Goal: Transaction & Acquisition: Purchase product/service

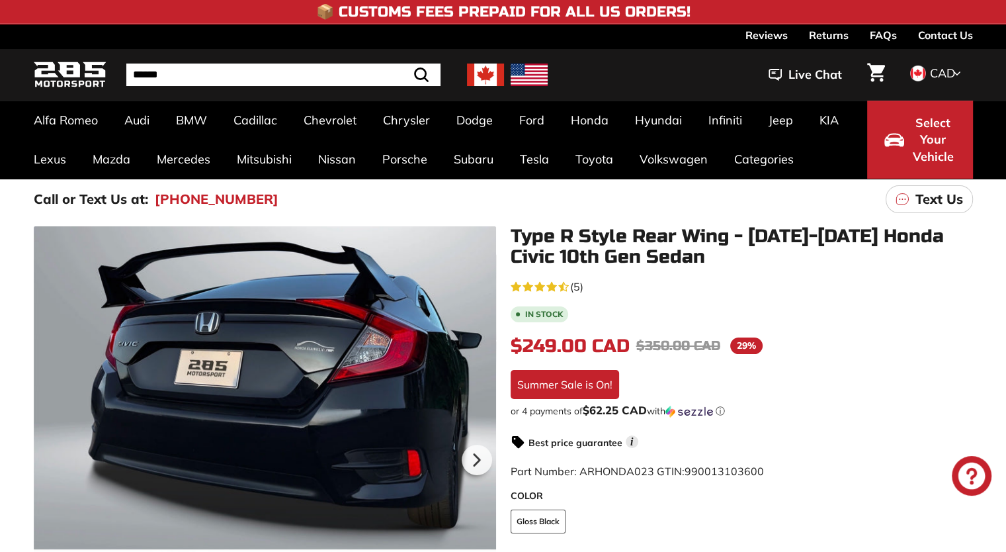
click at [495, 80] on img at bounding box center [485, 75] width 37 height 22
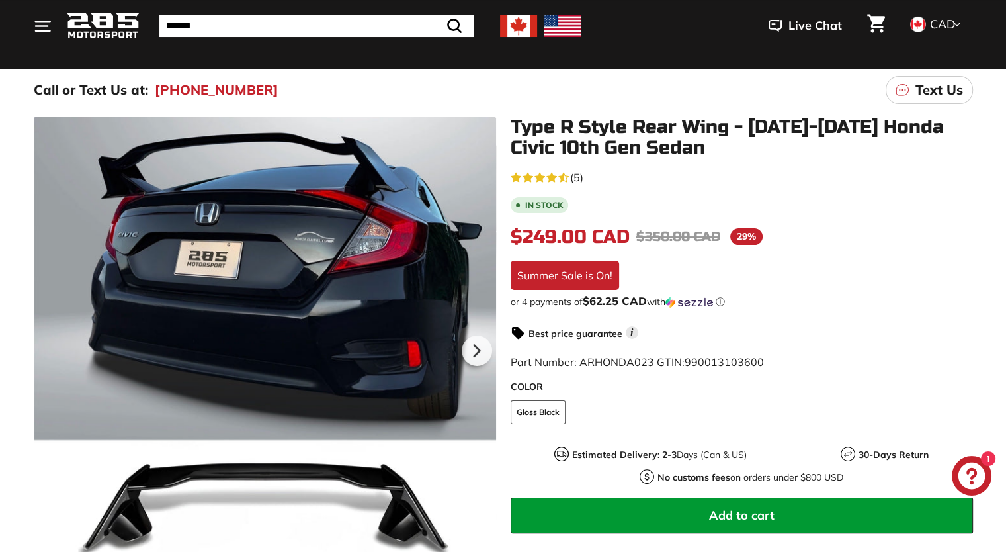
scroll to position [132, 0]
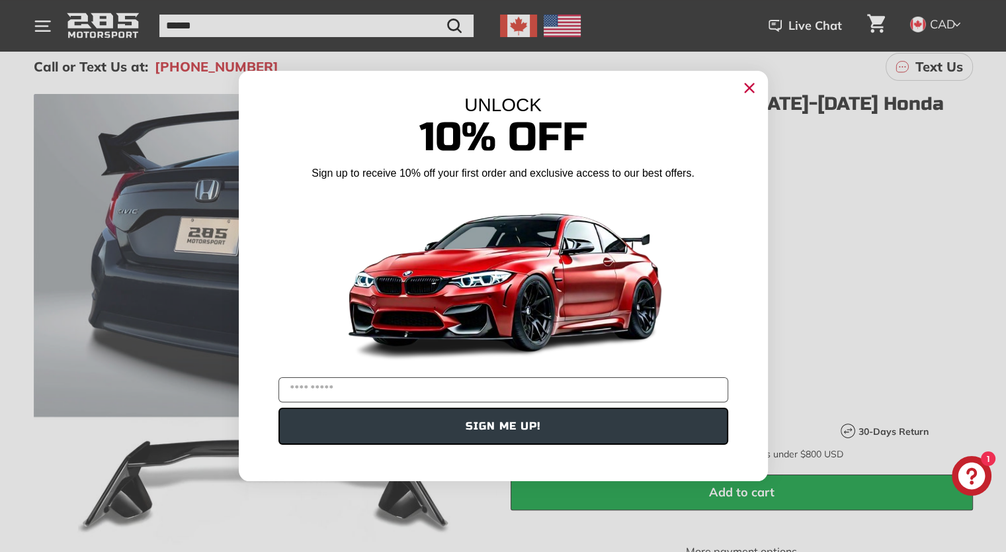
click at [754, 85] on circle "Close dialog" at bounding box center [749, 88] width 20 height 20
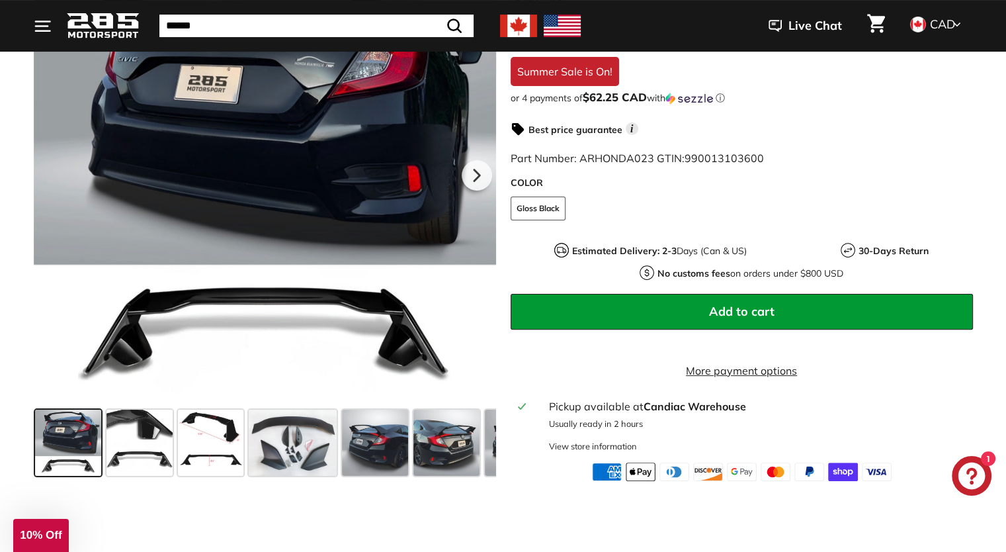
scroll to position [331, 0]
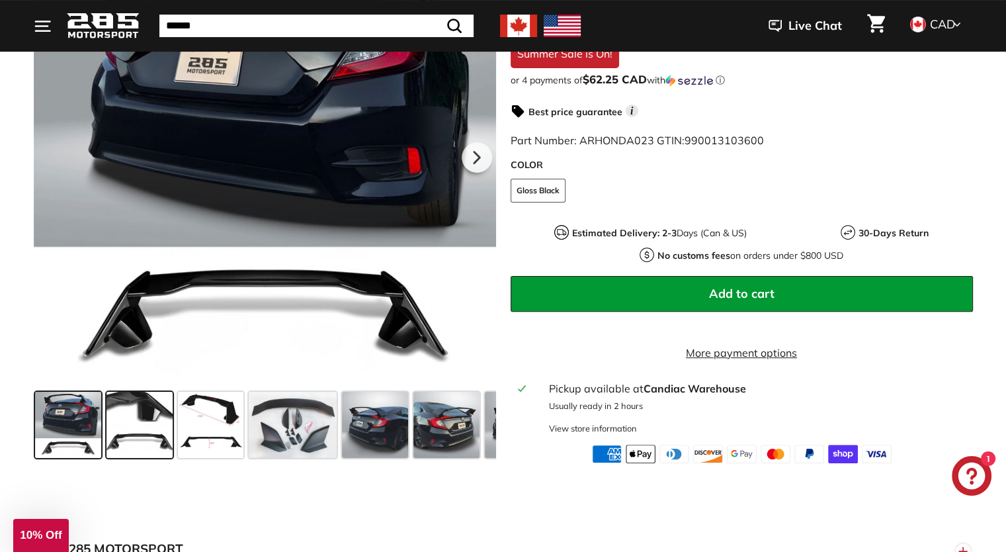
click at [131, 416] on span at bounding box center [140, 425] width 66 height 66
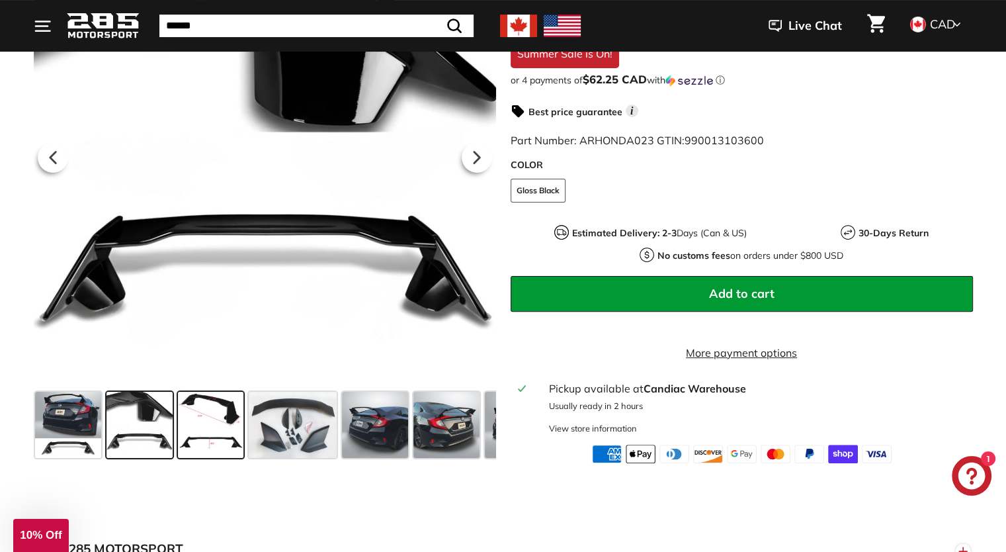
click at [213, 427] on span at bounding box center [211, 425] width 66 height 66
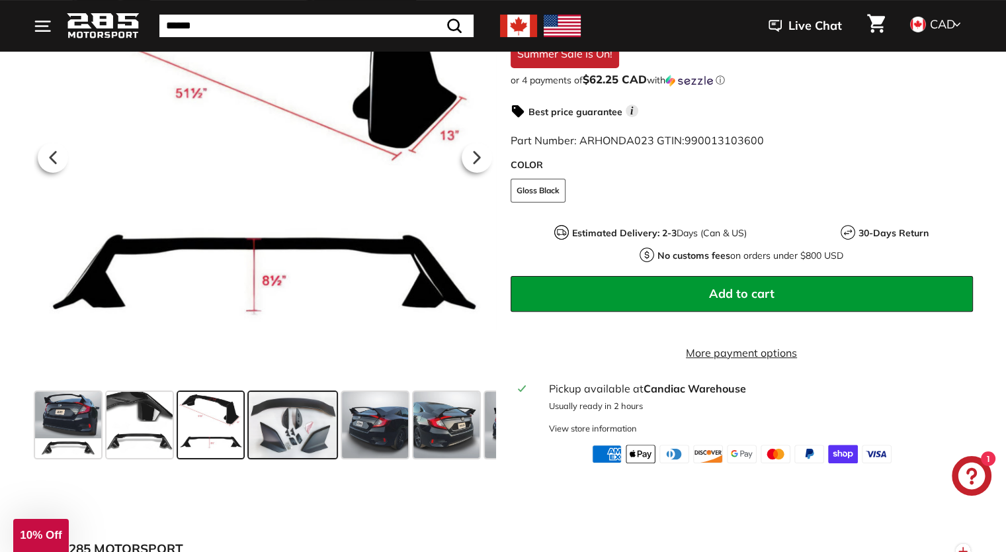
click at [292, 431] on span at bounding box center [293, 425] width 88 height 66
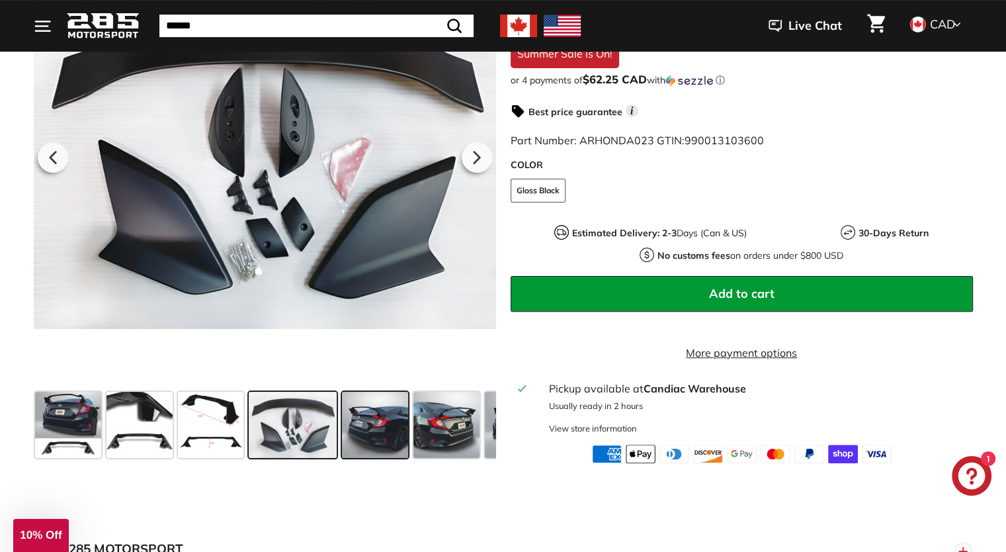
click at [377, 435] on span at bounding box center [375, 425] width 66 height 66
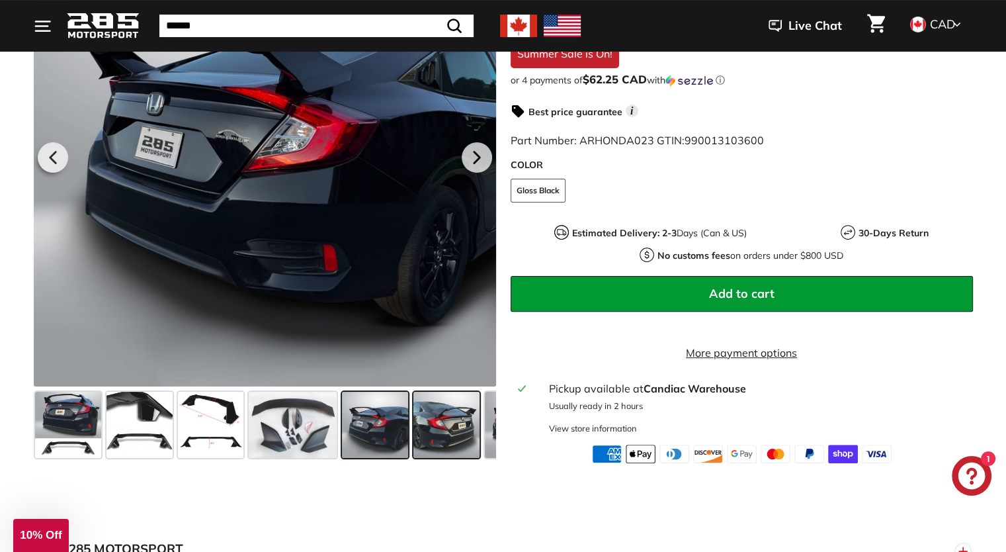
click at [436, 452] on span at bounding box center [447, 425] width 66 height 66
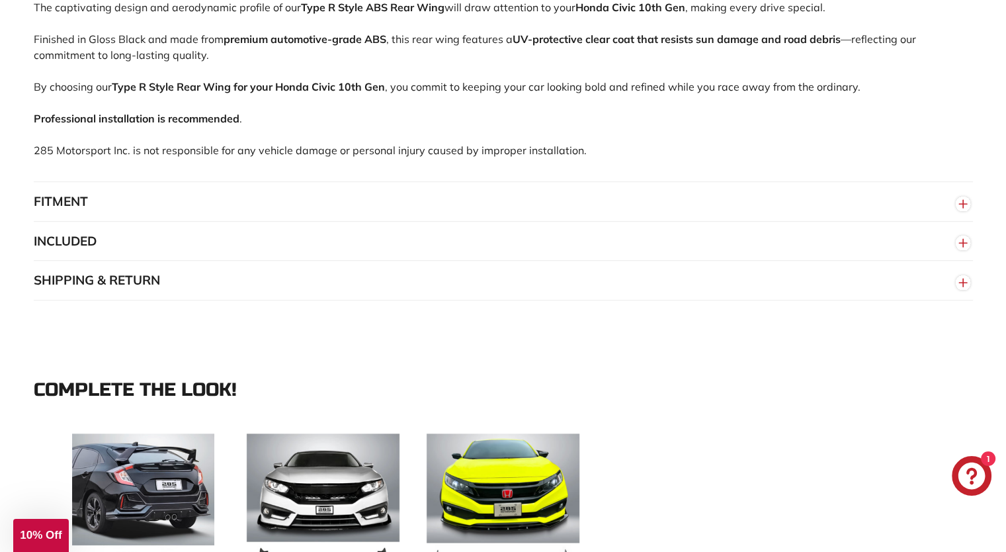
scroll to position [926, 0]
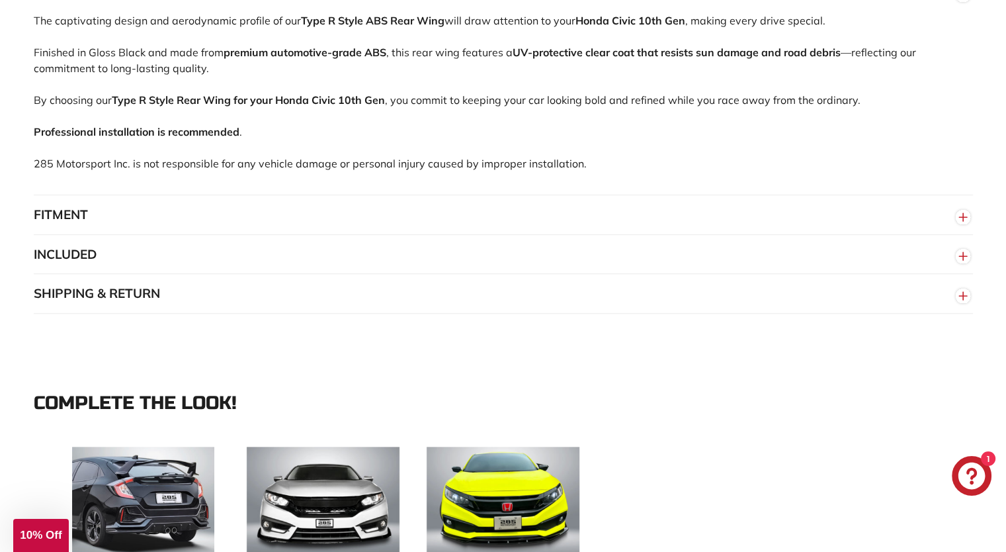
click at [963, 221] on line "button" at bounding box center [963, 217] width 0 height 8
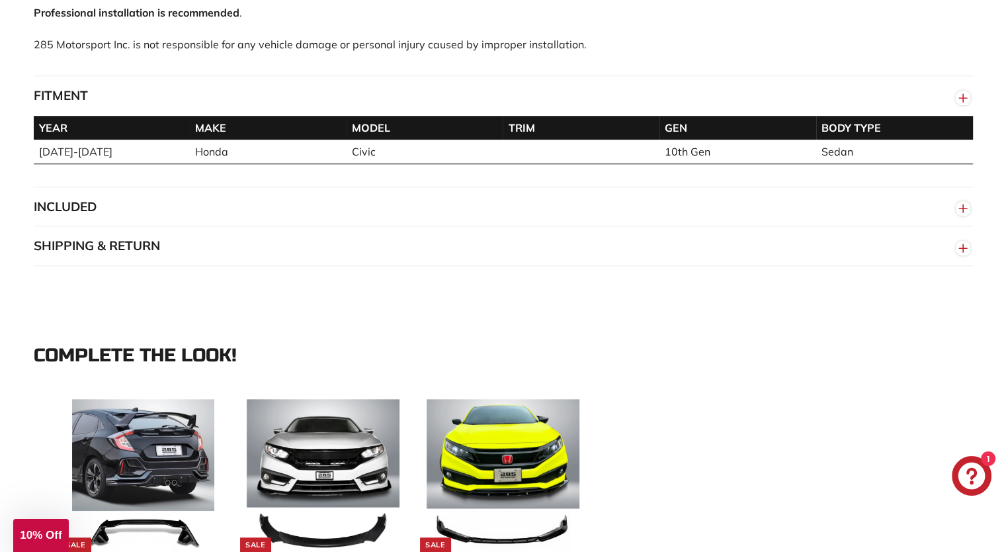
scroll to position [1059, 0]
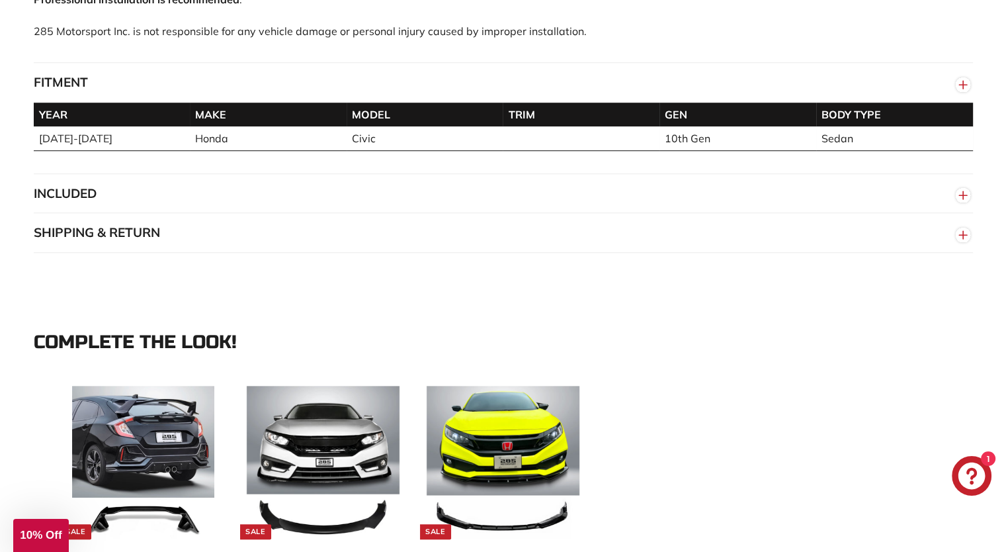
click at [966, 202] on circle "button" at bounding box center [963, 195] width 15 height 15
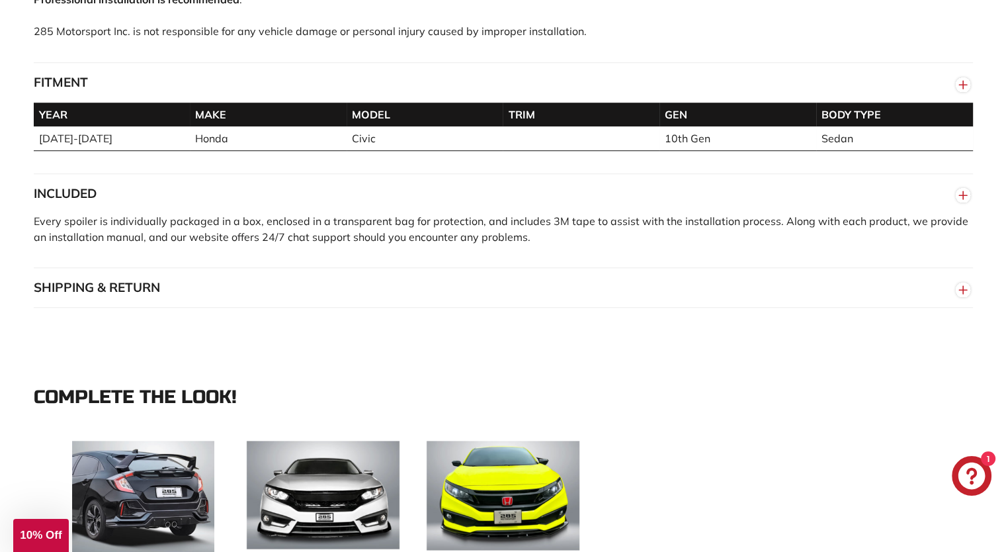
scroll to position [1125, 0]
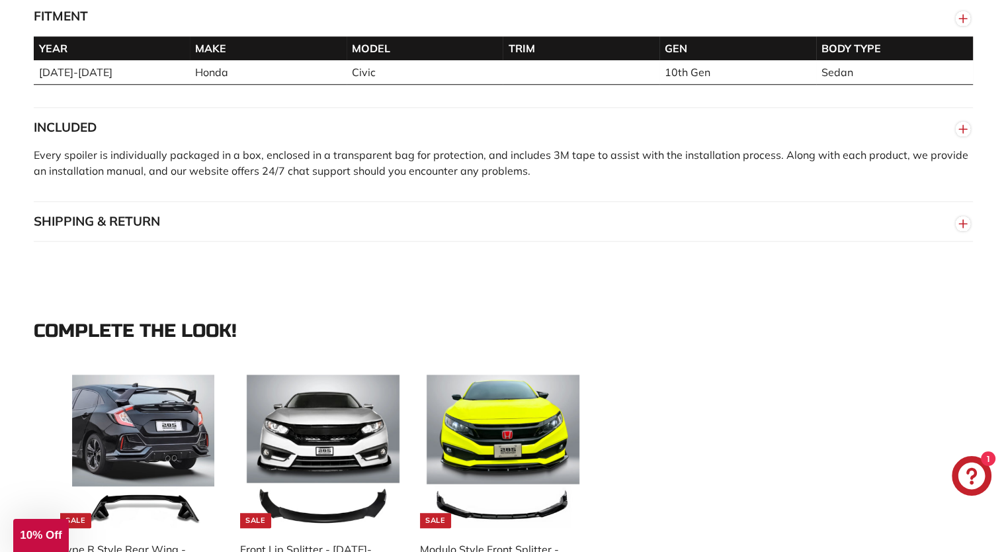
click at [963, 228] on line "button" at bounding box center [963, 224] width 0 height 8
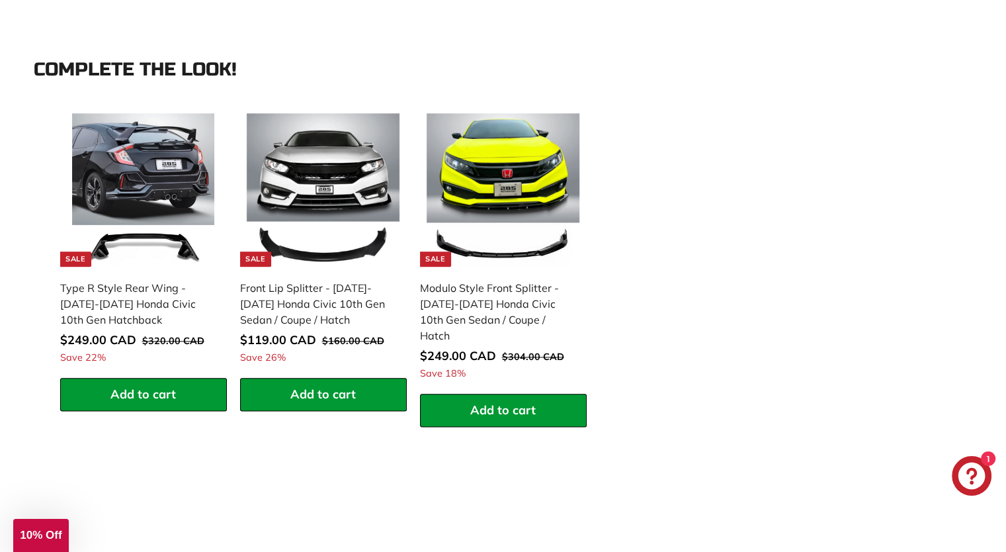
scroll to position [1522, 0]
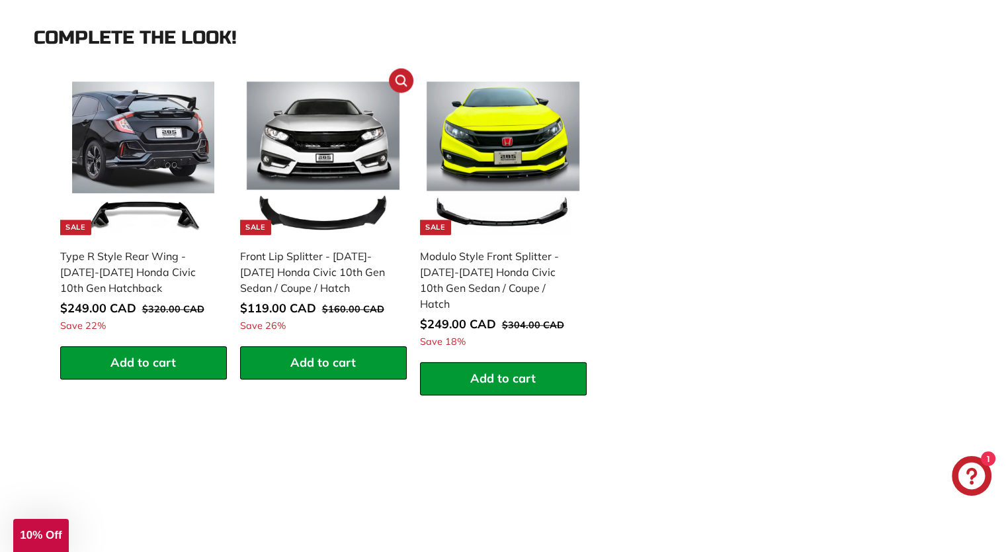
click at [381, 293] on div "Front Lip Splitter - [DATE]-[DATE] Honda Civic 10th Gen Sedan / Coupe / Hatch" at bounding box center [317, 272] width 154 height 48
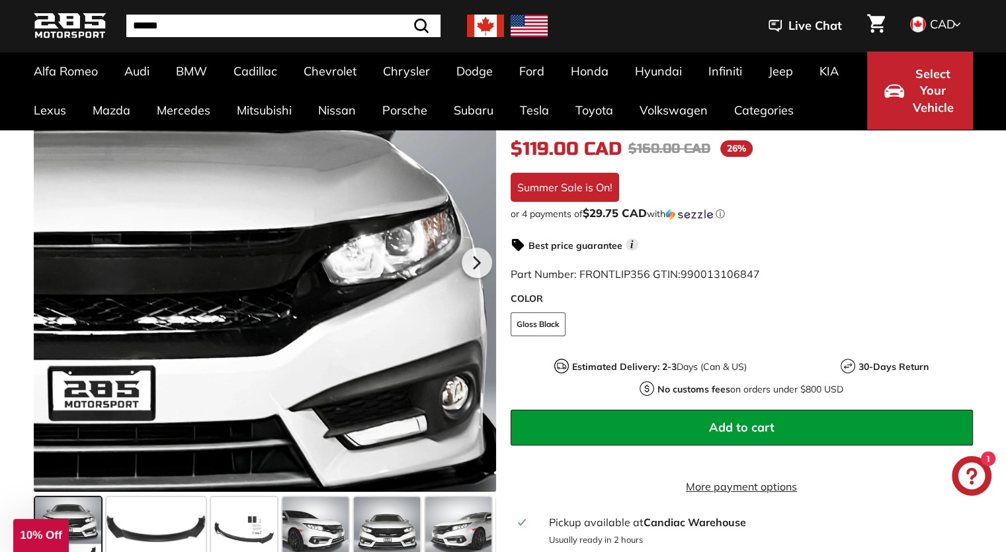
scroll to position [199, 0]
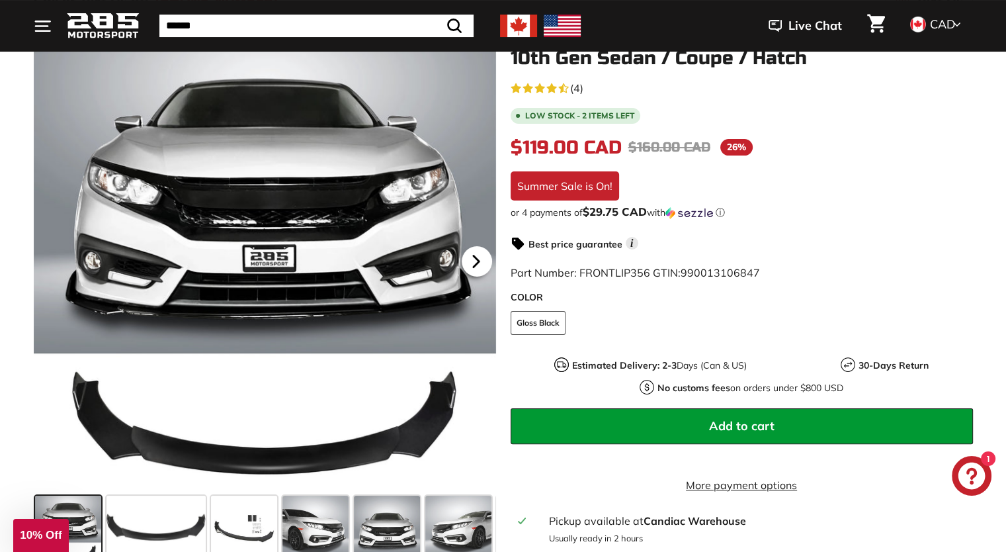
click at [481, 272] on icon at bounding box center [476, 261] width 30 height 30
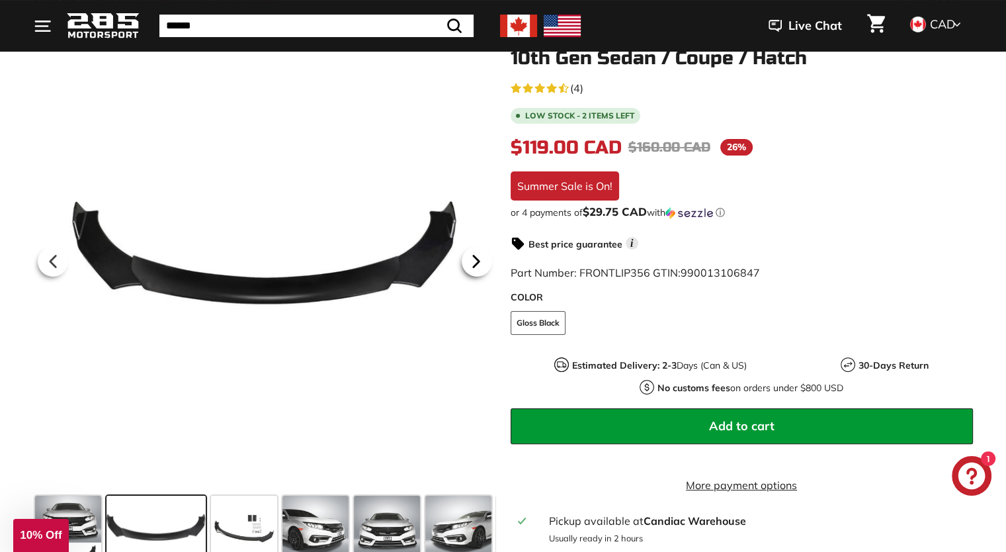
click at [481, 272] on icon at bounding box center [476, 261] width 30 height 30
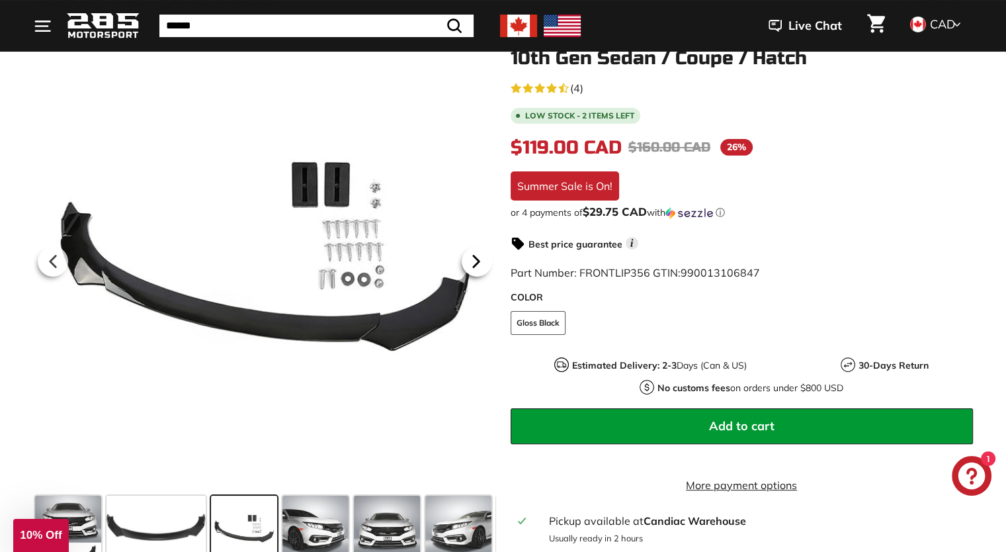
click at [481, 272] on icon at bounding box center [476, 261] width 30 height 30
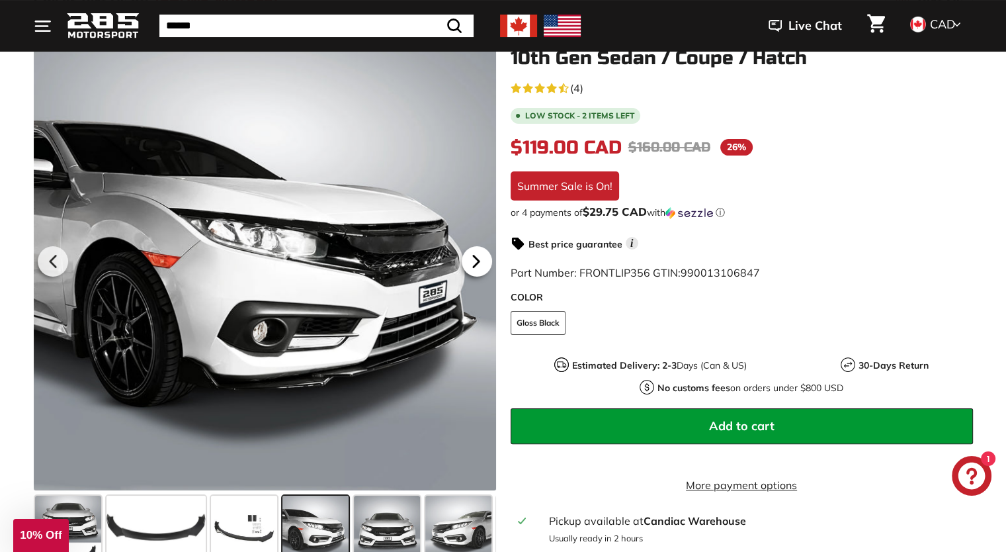
click at [481, 272] on icon at bounding box center [476, 261] width 30 height 30
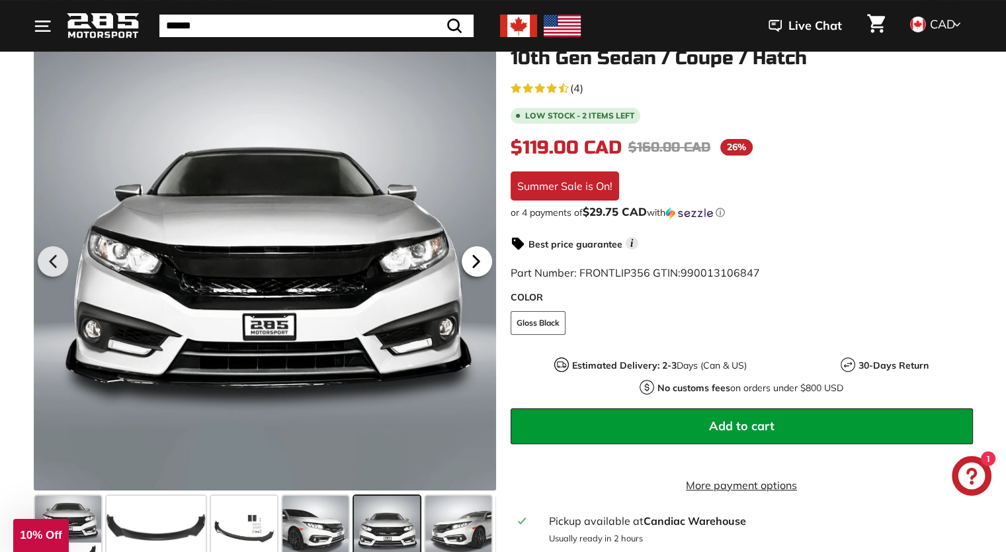
click at [481, 272] on icon at bounding box center [476, 261] width 30 height 30
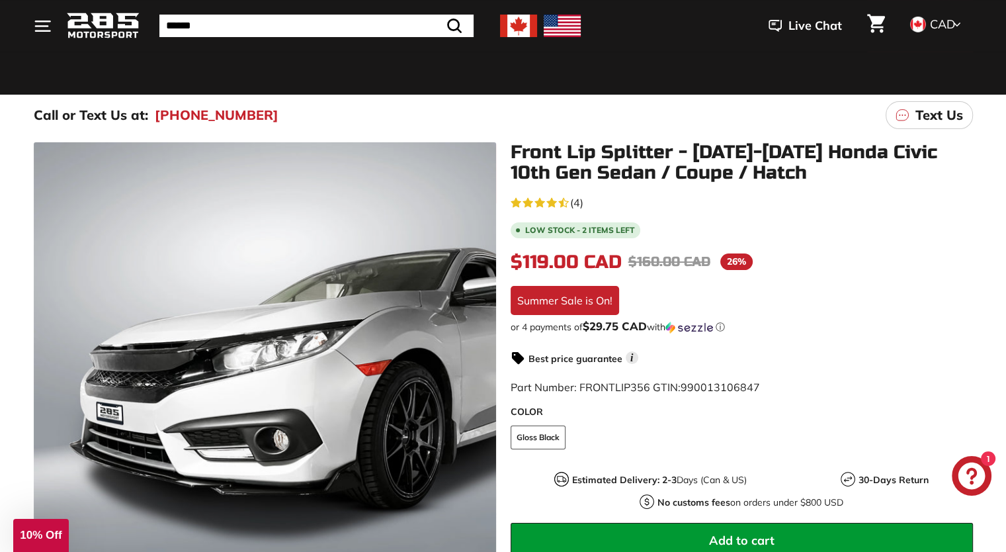
scroll to position [0, 0]
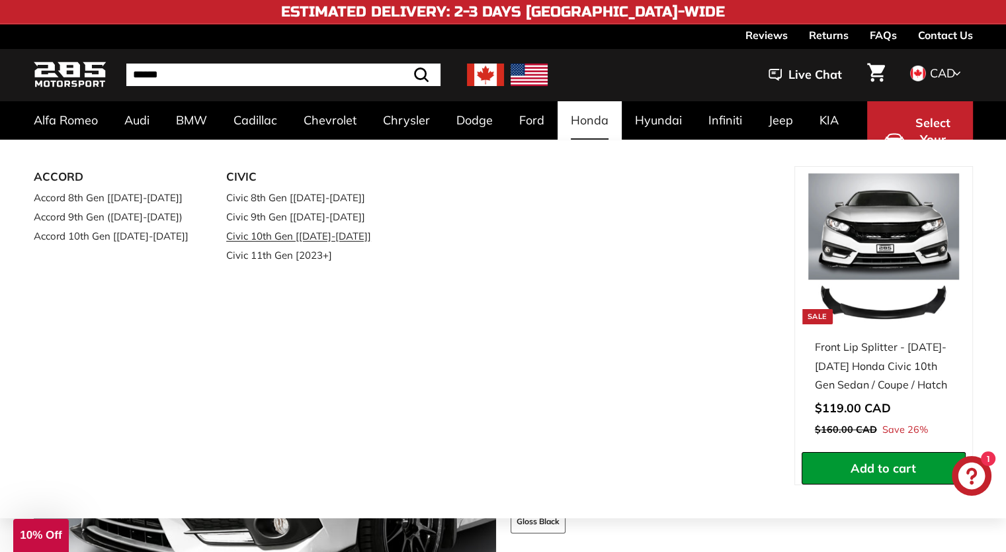
click at [335, 239] on link "Civic 10th Gen [[DATE]-[DATE]]" at bounding box center [304, 235] width 156 height 19
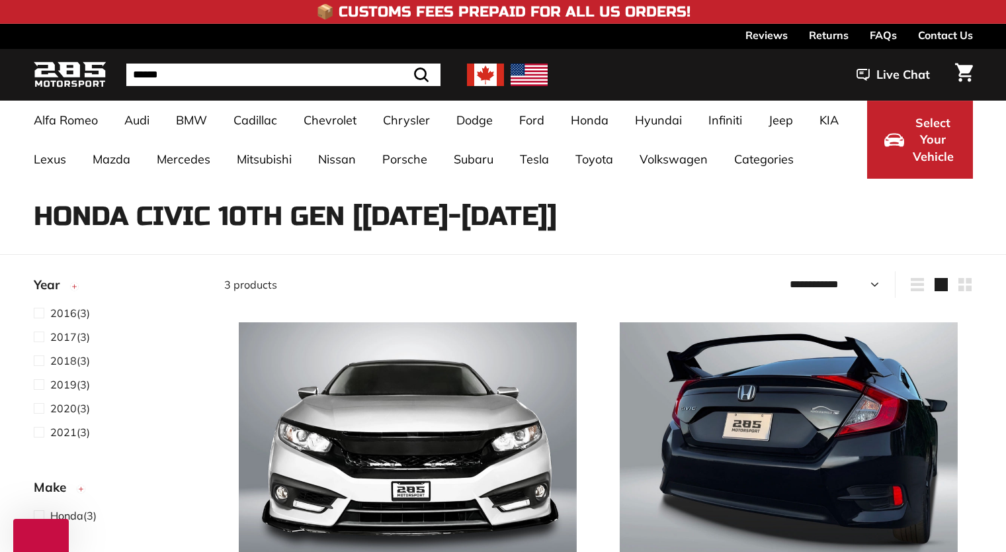
select select "**********"
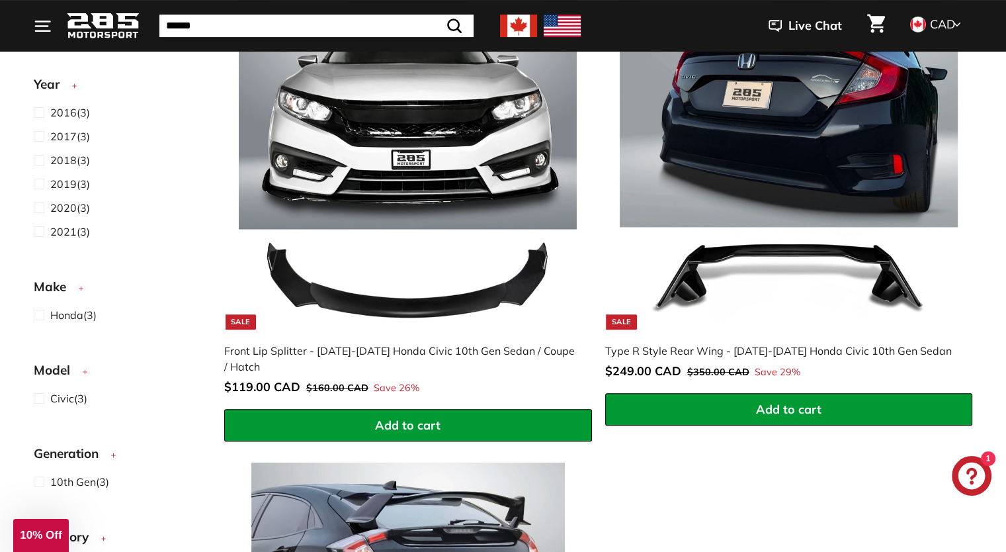
scroll to position [331, 0]
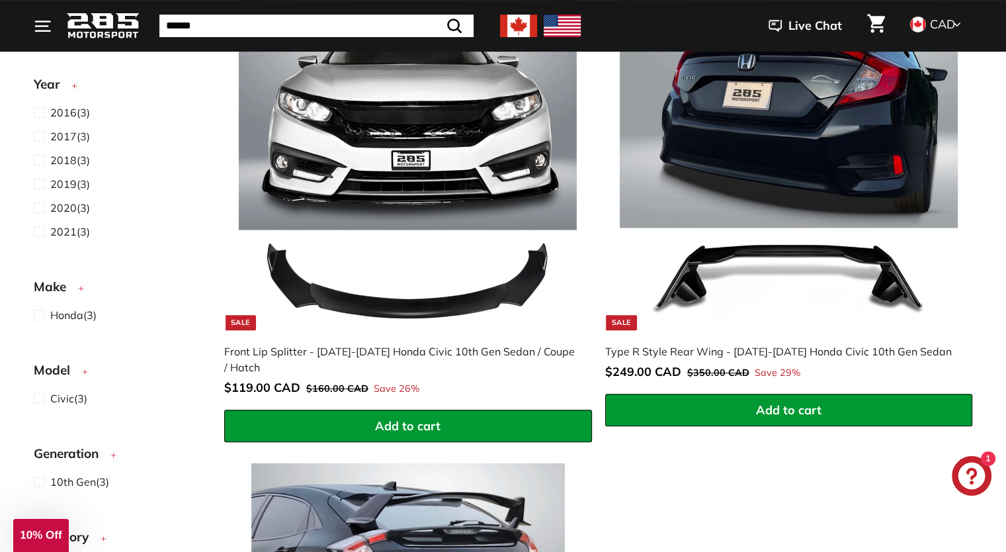
click at [648, 416] on button "Add to cart" at bounding box center [789, 410] width 368 height 33
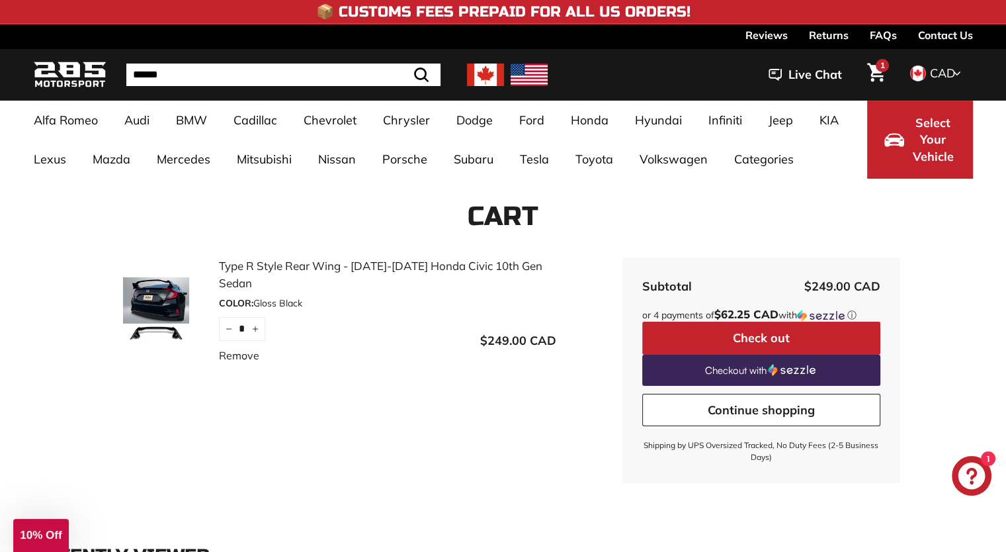
click at [884, 69] on span "1" at bounding box center [883, 66] width 5 height 8
click at [878, 75] on icon "Cart" at bounding box center [877, 72] width 18 height 19
click at [742, 340] on button "Check out" at bounding box center [762, 338] width 238 height 33
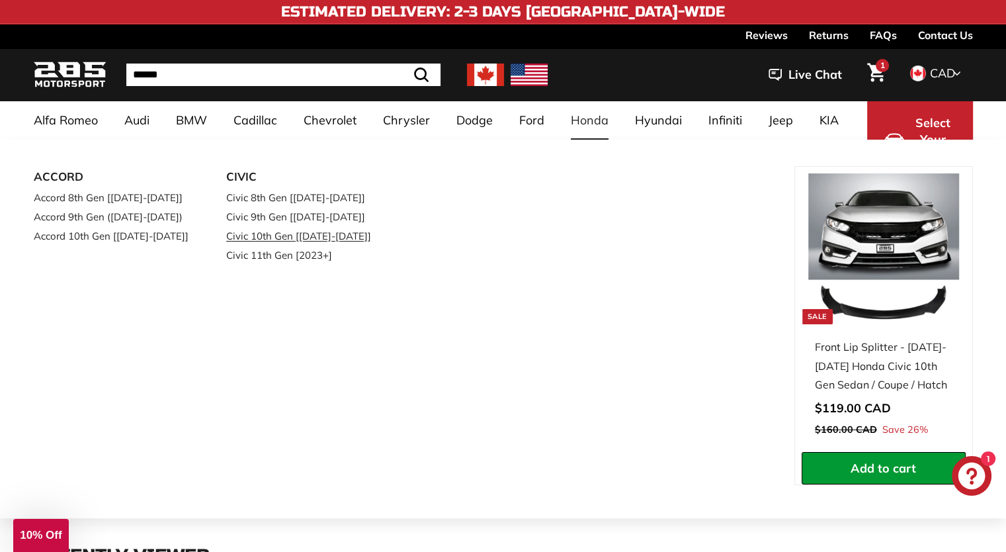
click at [283, 234] on link "Civic 10th Gen [[DATE]-[DATE]]" at bounding box center [304, 235] width 156 height 19
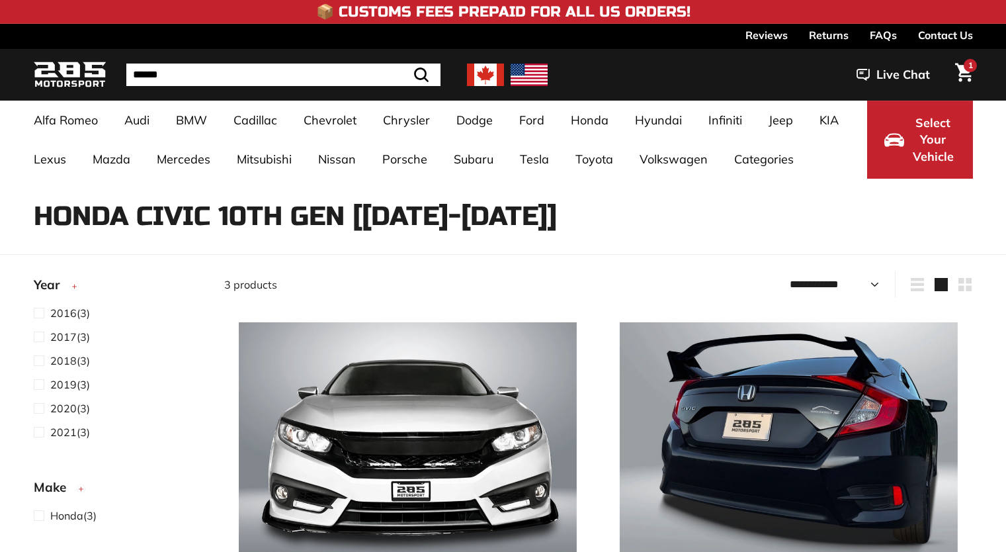
select select "**********"
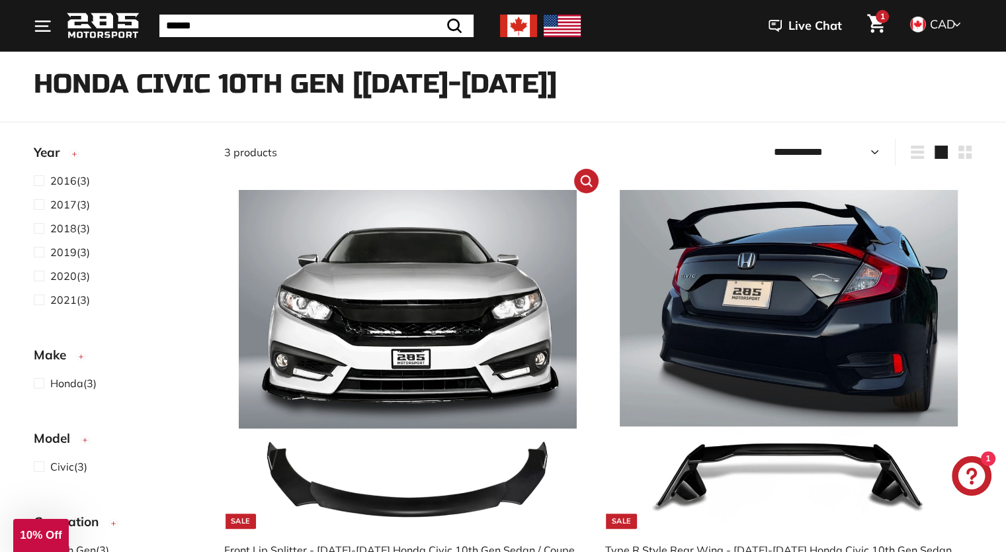
scroll to position [397, 0]
